Goal: Navigation & Orientation: Find specific page/section

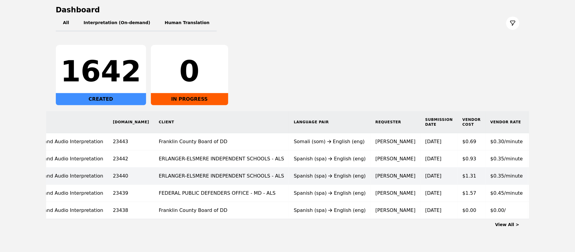
scroll to position [76, 0]
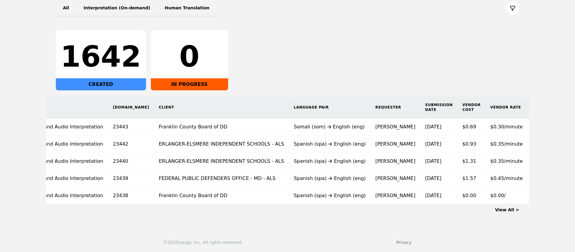
click at [508, 210] on link "View All >" at bounding box center [507, 210] width 24 height 5
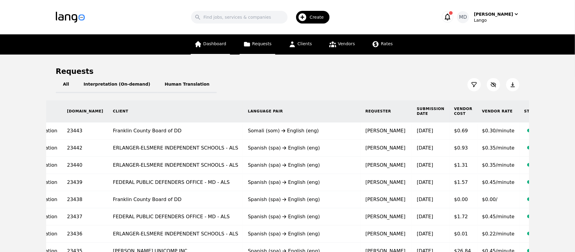
click at [207, 48] on link "Dashboard" at bounding box center [210, 44] width 39 height 20
